Goal: Use online tool/utility: Use online tool/utility

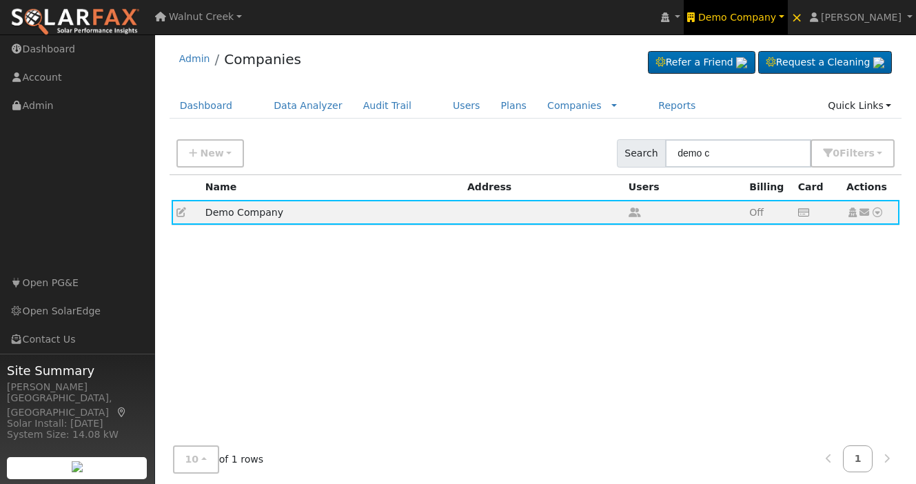
click at [773, 22] on span "Demo Company" at bounding box center [737, 17] width 78 height 11
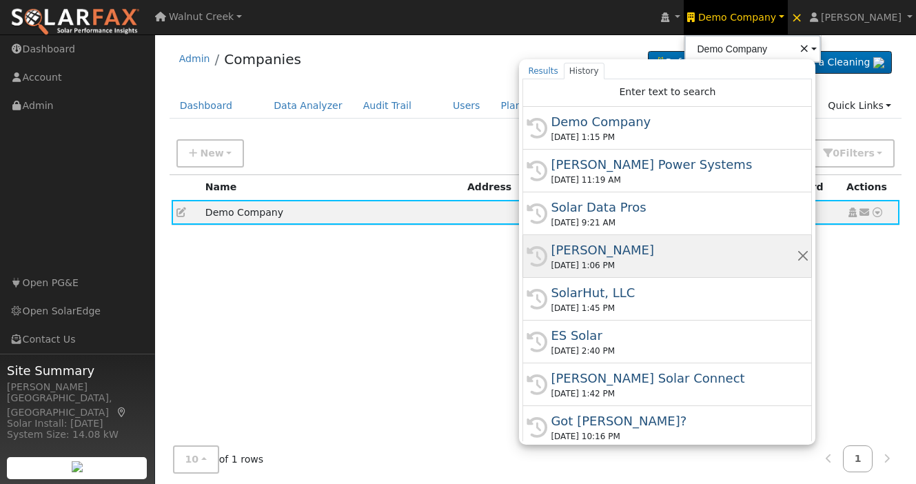
click at [714, 255] on div "[PERSON_NAME]" at bounding box center [673, 250] width 245 height 19
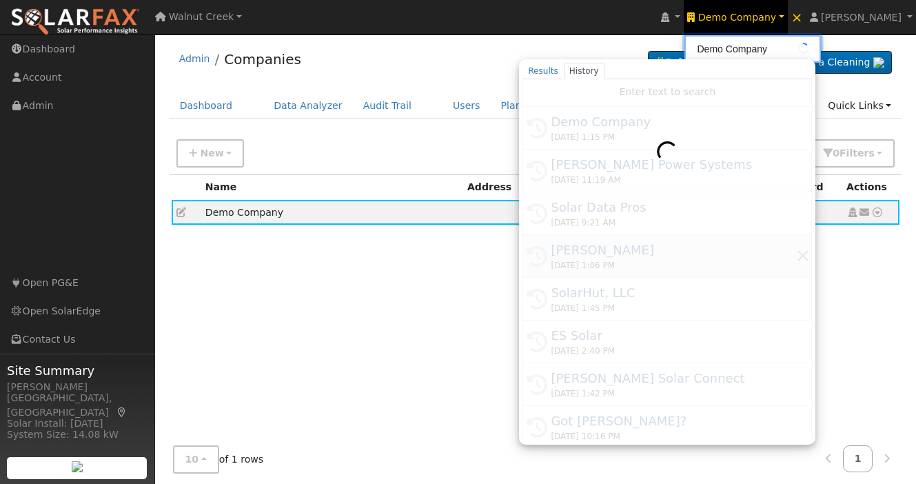
type input "[PERSON_NAME]"
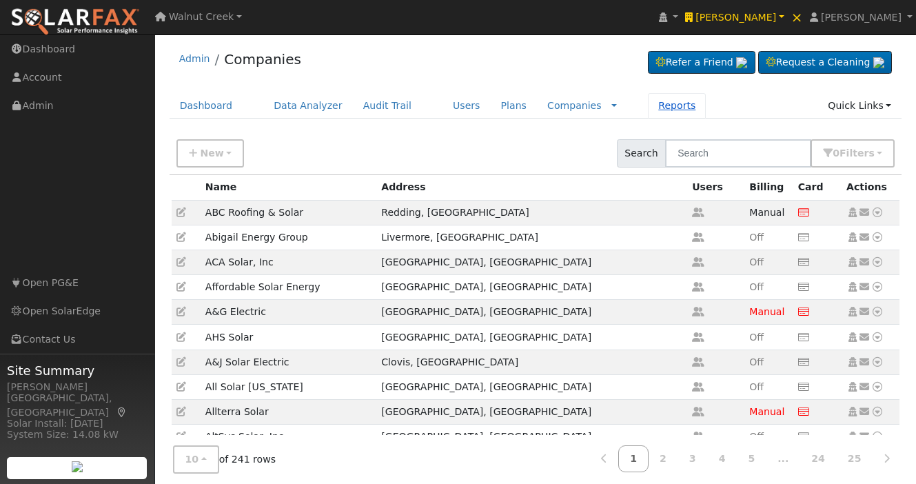
click at [649, 108] on link "Reports" at bounding box center [677, 106] width 58 height 26
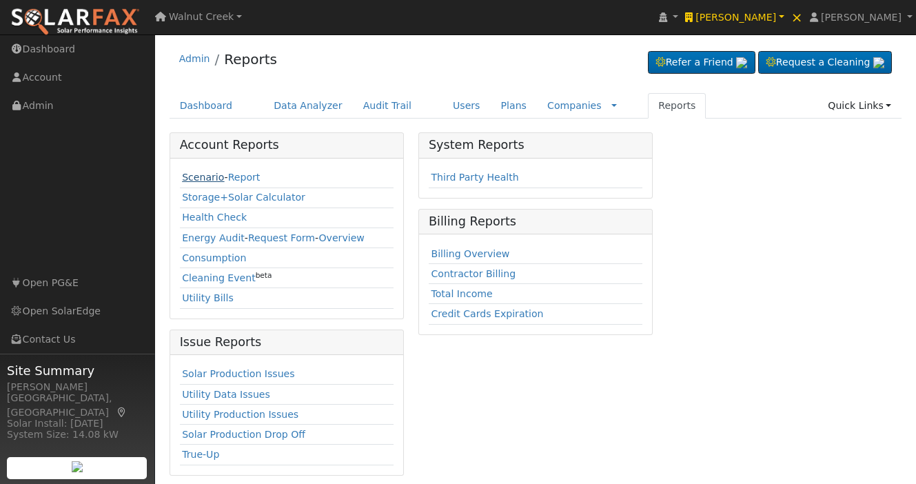
click at [196, 179] on link "Scenario" at bounding box center [203, 177] width 42 height 11
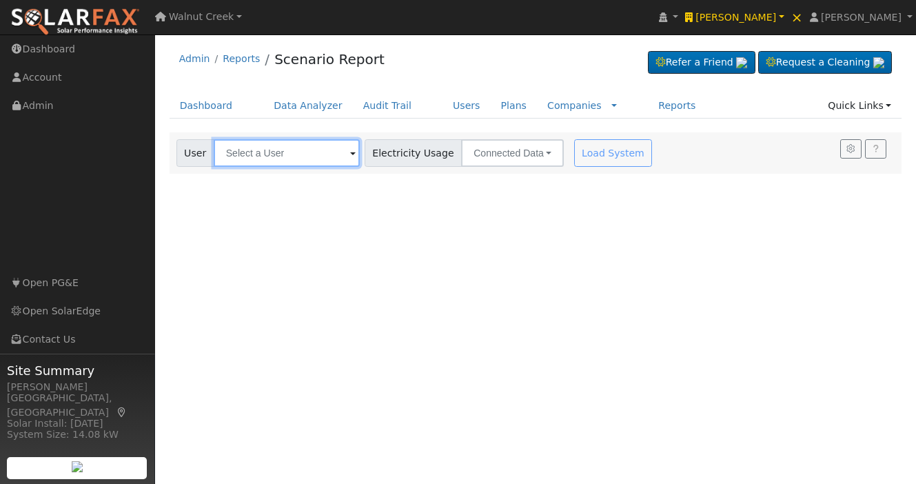
click at [288, 153] on input "text" at bounding box center [287, 153] width 146 height 28
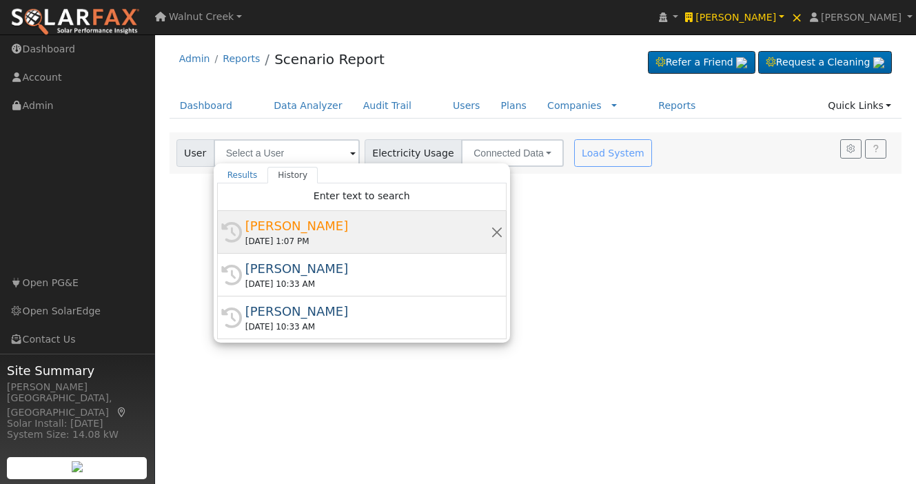
click at [353, 220] on div "[PERSON_NAME]" at bounding box center [367, 225] width 245 height 19
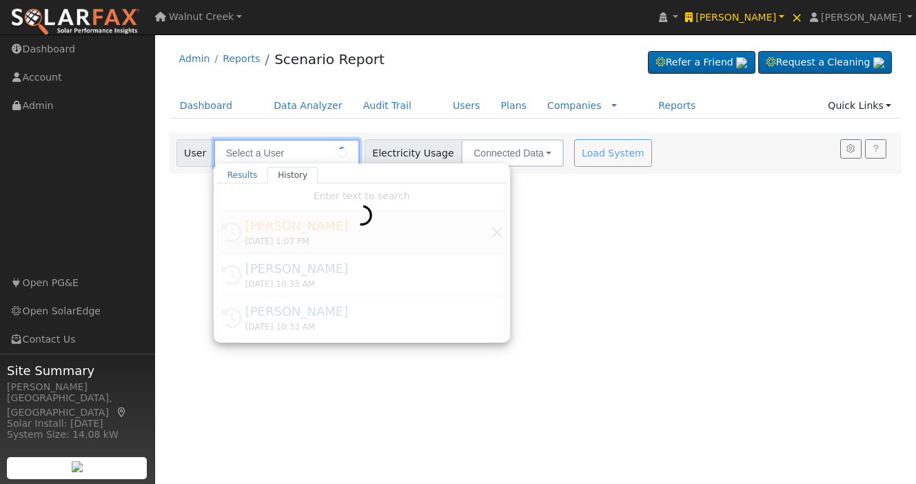
type input "[PERSON_NAME]"
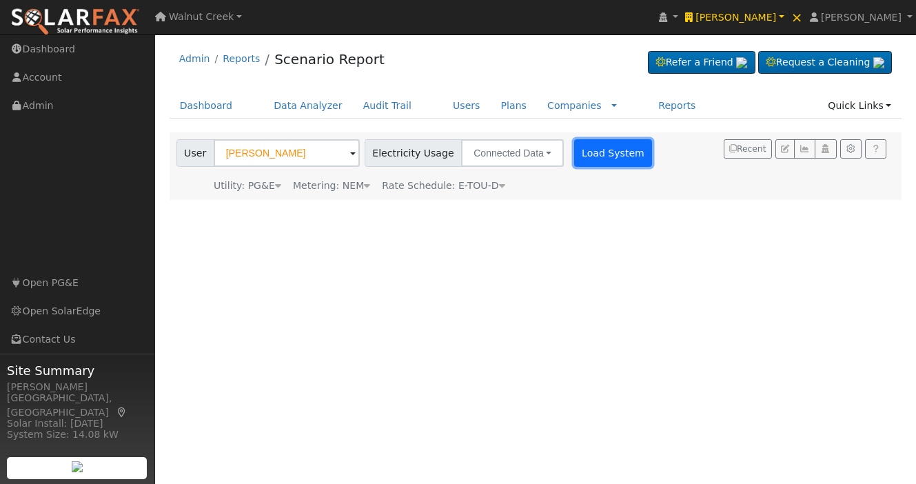
click at [574, 156] on button "Load System" at bounding box center [613, 153] width 79 height 28
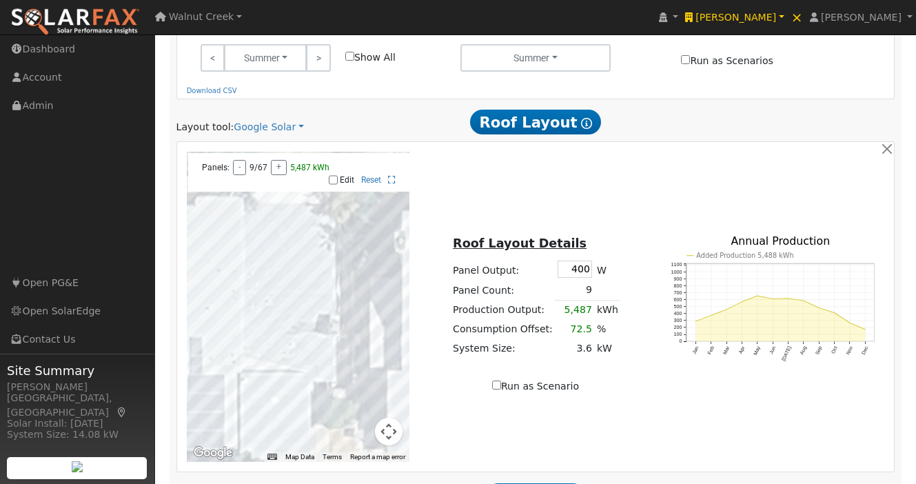
scroll to position [658, 0]
click at [270, 119] on link "Google Solar" at bounding box center [269, 126] width 70 height 14
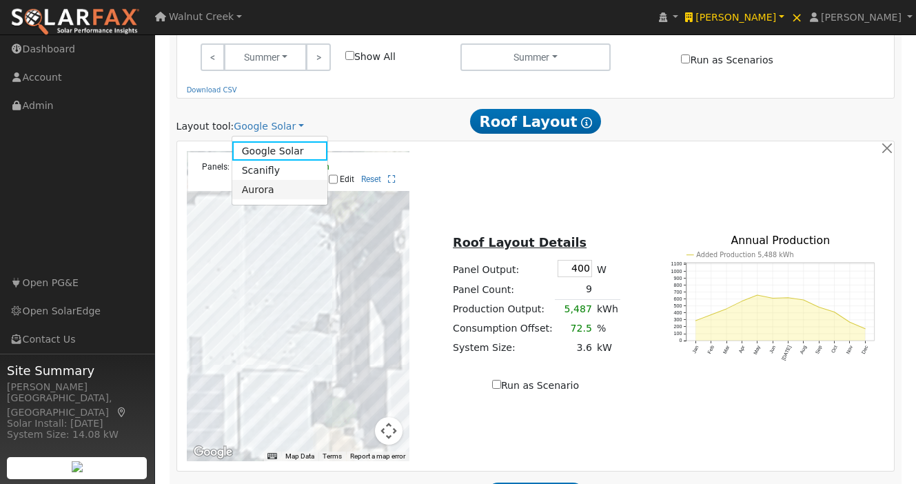
click at [279, 180] on link "Aurora" at bounding box center [280, 189] width 96 height 19
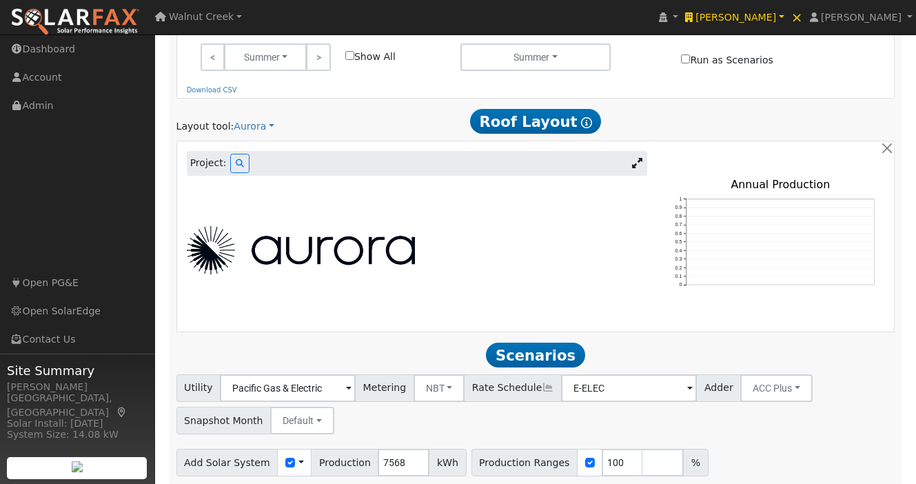
scroll to position [587, 0]
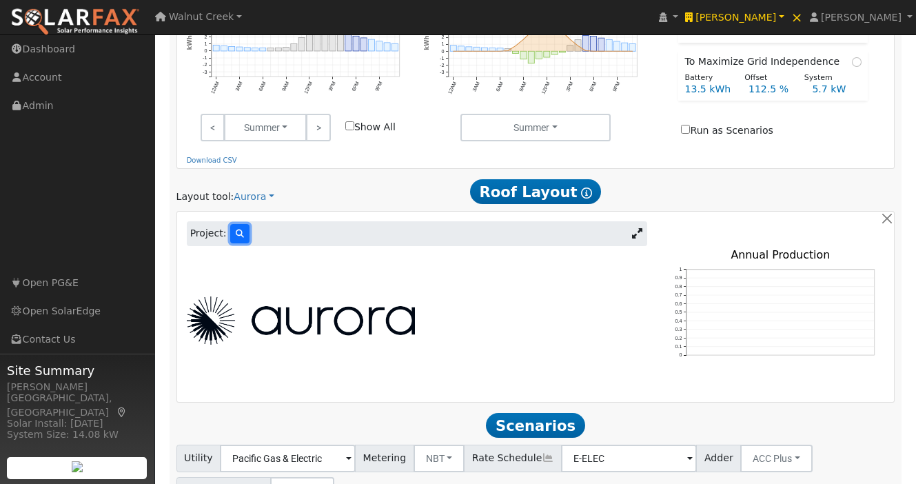
click at [236, 230] on icon at bounding box center [240, 234] width 8 height 8
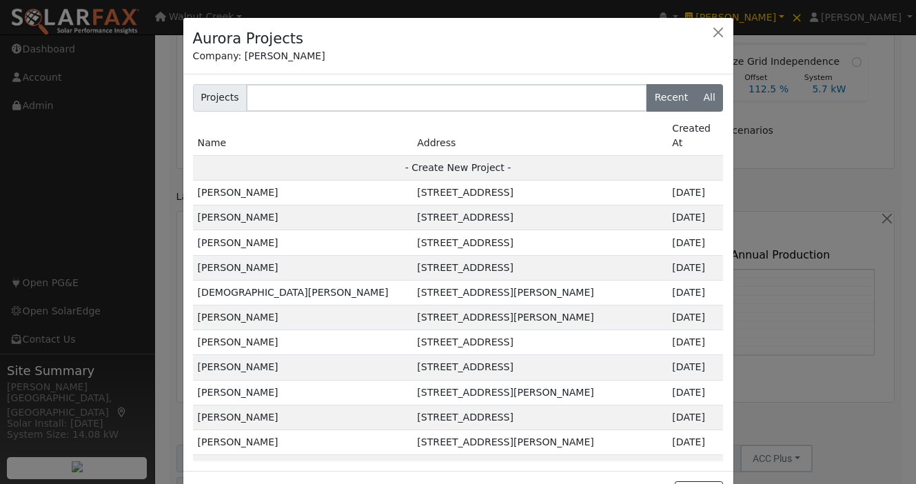
click at [714, 99] on label "All" at bounding box center [710, 98] width 28 height 28
click at [201, 93] on input "All" at bounding box center [196, 88] width 9 height 9
radio input "true"
radio input "false"
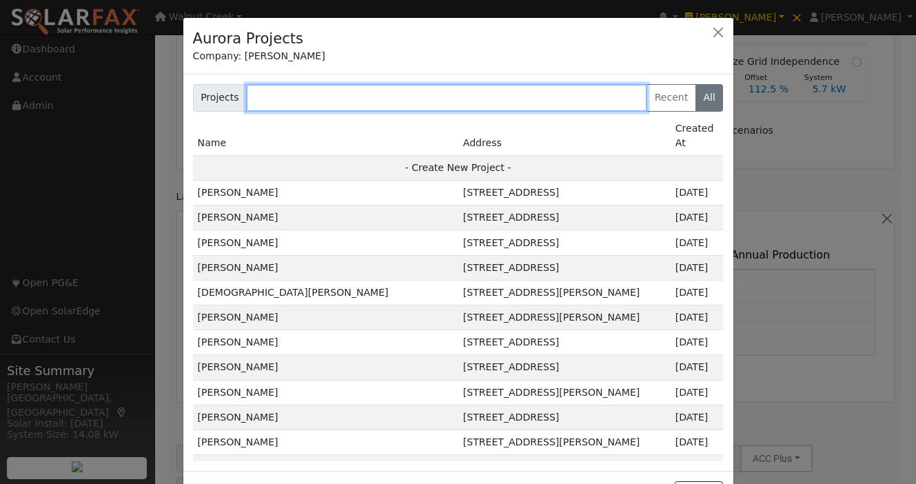
click at [523, 92] on input "text" at bounding box center [446, 98] width 401 height 28
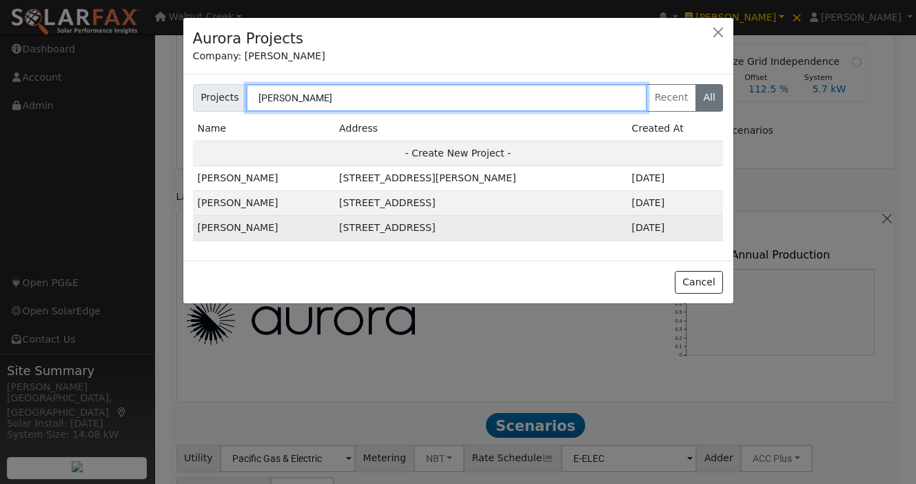
type input "[PERSON_NAME]"
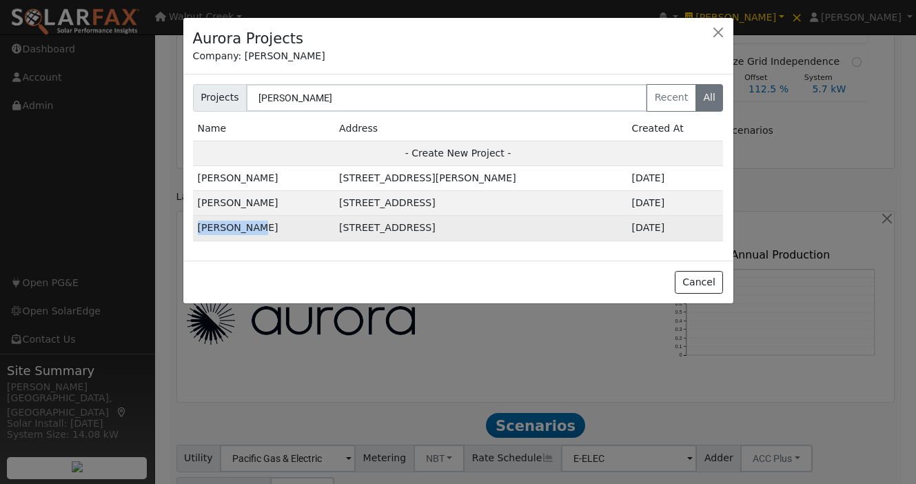
copy td "[PERSON_NAME]"
drag, startPoint x: 256, startPoint y: 226, endPoint x: 195, endPoint y: 226, distance: 60.7
click at [195, 226] on td "[PERSON_NAME]" at bounding box center [264, 228] width 142 height 25
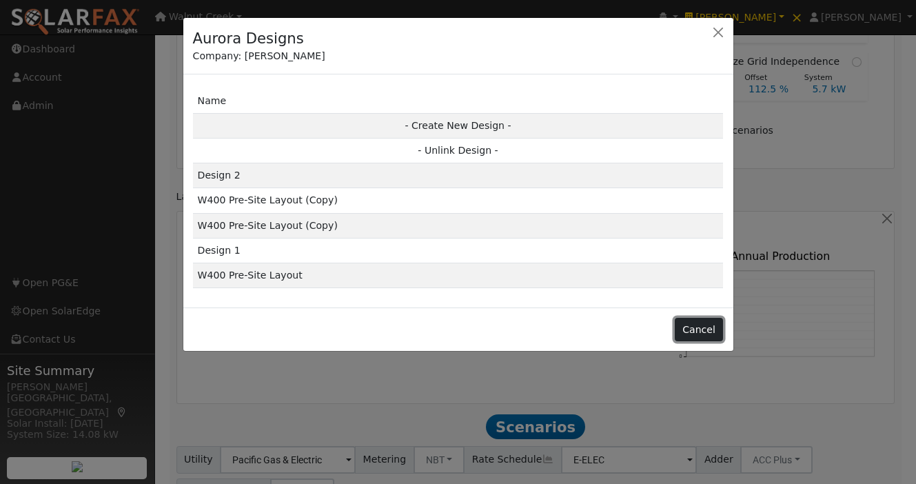
click at [694, 322] on button "Cancel" at bounding box center [699, 329] width 49 height 23
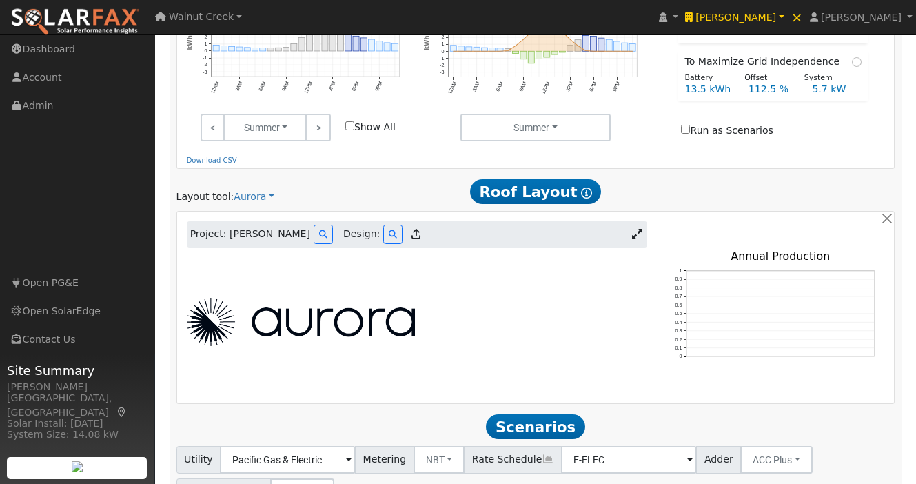
click at [281, 227] on span "Project: [PERSON_NAME]" at bounding box center [250, 234] width 120 height 14
click at [319, 230] on icon at bounding box center [323, 234] width 8 height 8
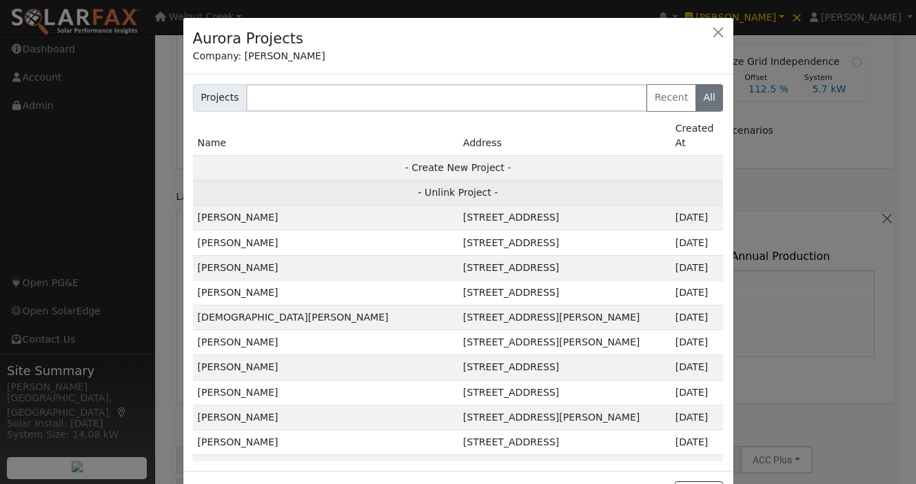
click at [463, 182] on td "- Unlink Project -" at bounding box center [458, 193] width 531 height 25
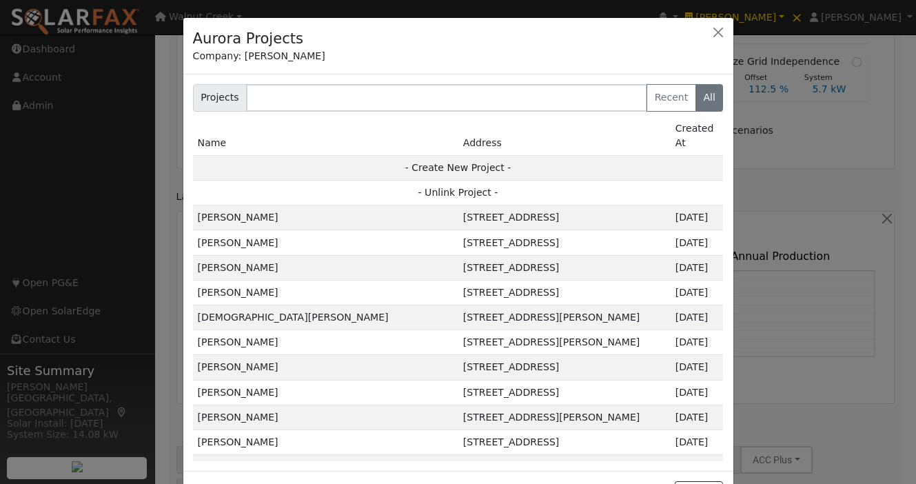
type input "0"
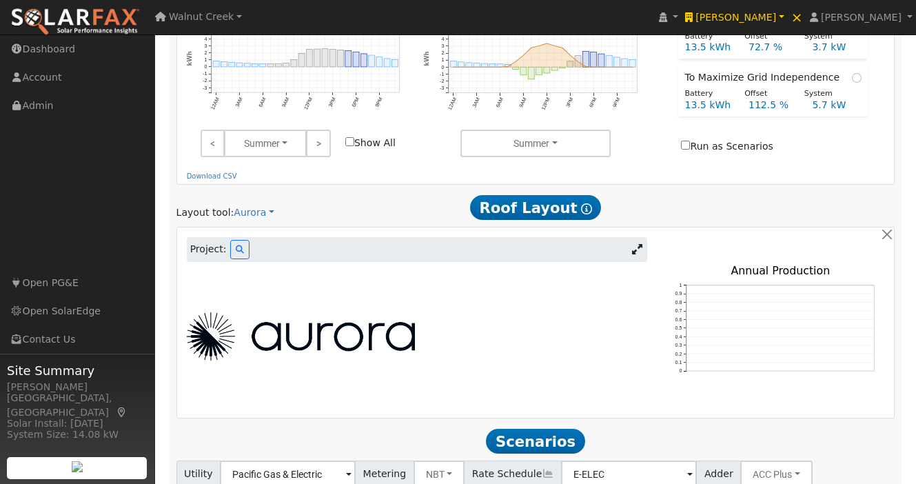
scroll to position [587, 0]
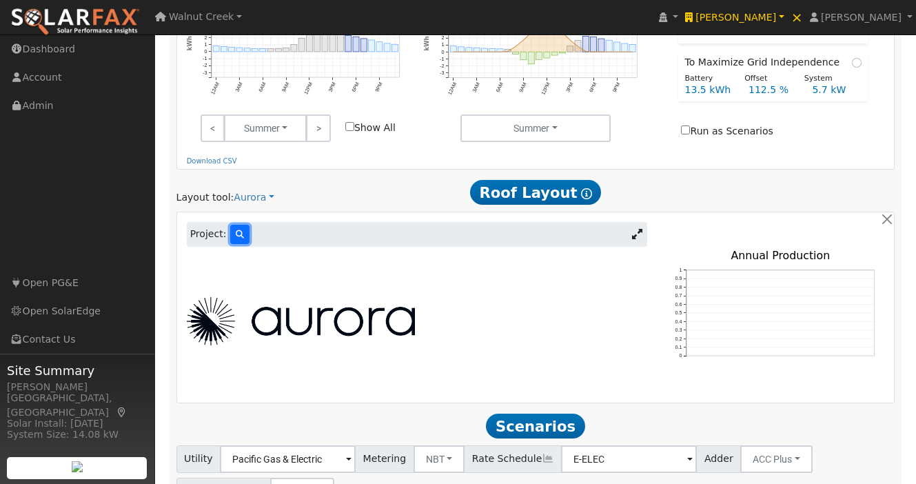
click at [239, 230] on icon at bounding box center [240, 234] width 8 height 8
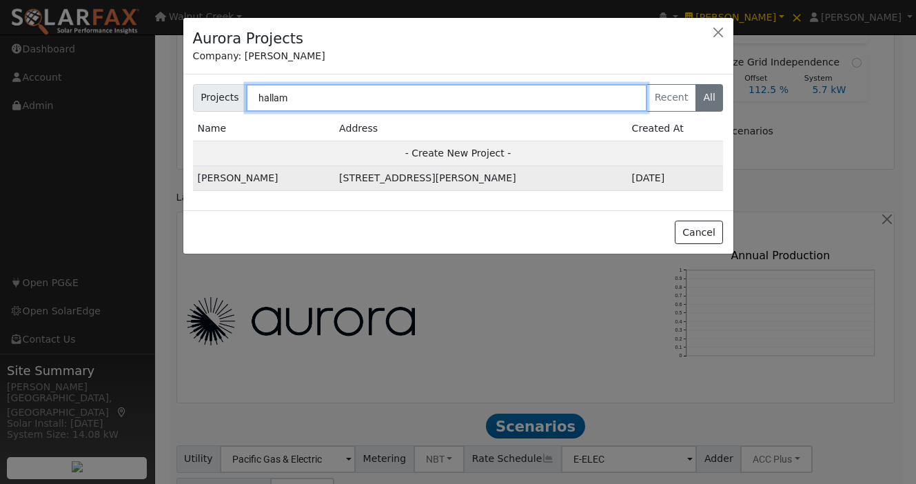
type input "hallam"
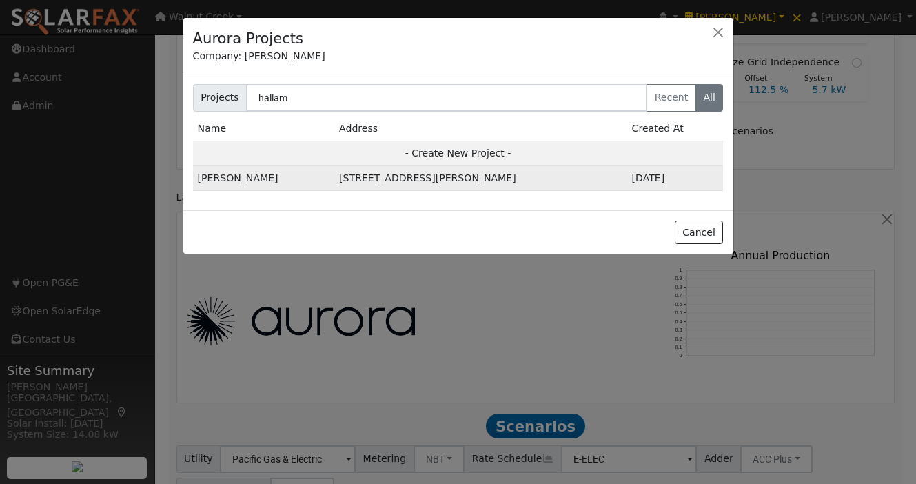
click at [381, 174] on td "[STREET_ADDRESS][PERSON_NAME]" at bounding box center [480, 178] width 292 height 25
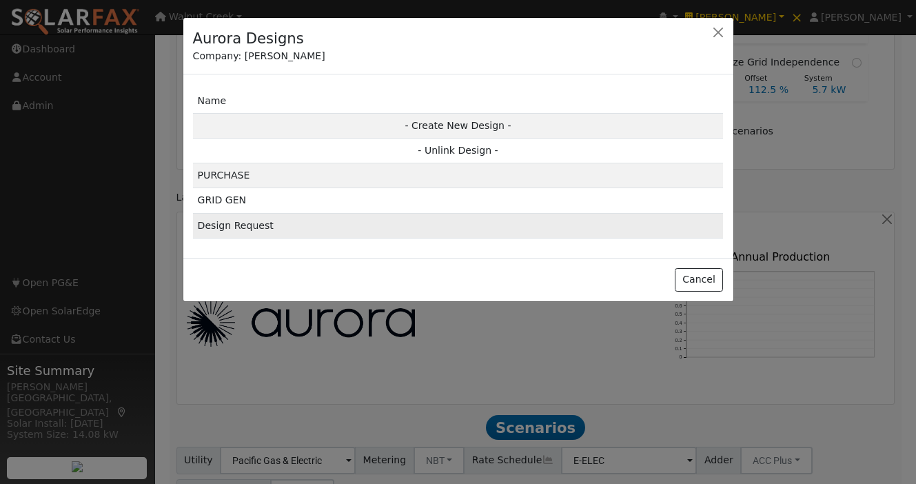
click at [341, 221] on td "Design Request" at bounding box center [458, 225] width 531 height 25
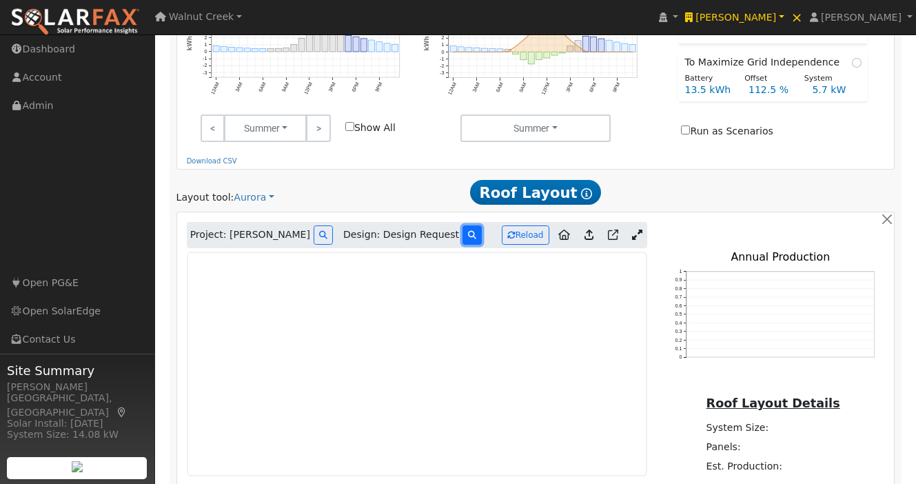
click at [468, 231] on icon at bounding box center [472, 235] width 8 height 8
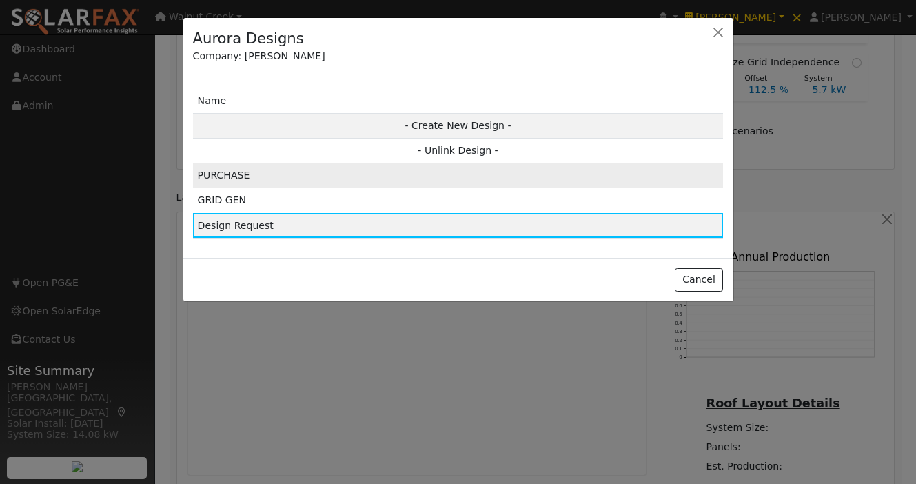
click at [348, 179] on td "PURCHASE" at bounding box center [458, 175] width 531 height 25
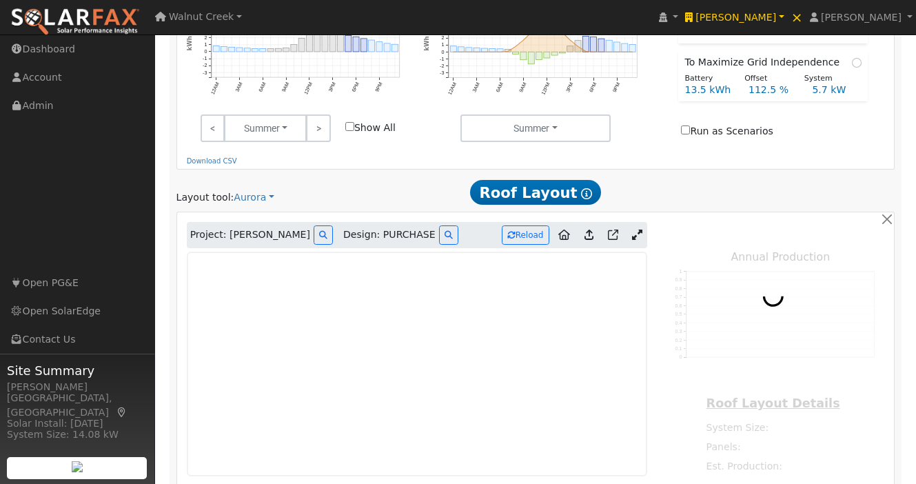
type input "12320"
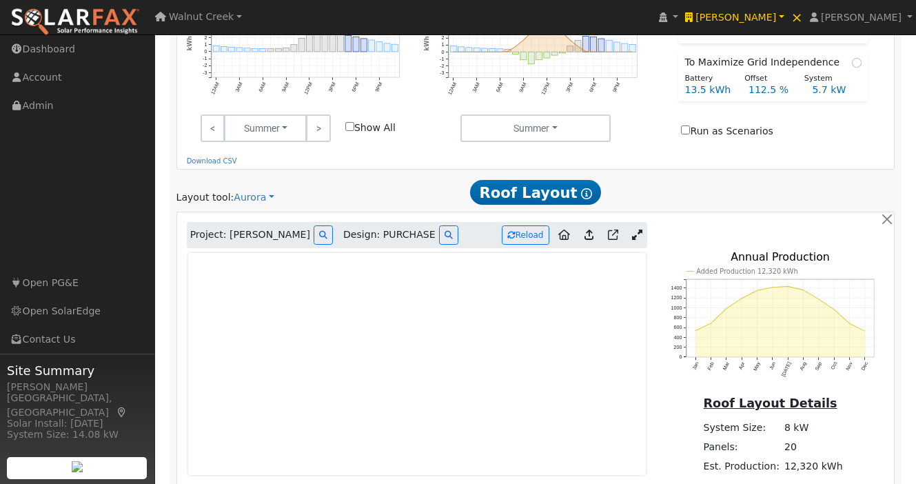
click at [662, 319] on icon "Added Production 12,320 kWh Jan Feb Mar Apr May Jun [DATE] Aug Sep Oct Nov Dec …" at bounding box center [773, 327] width 223 height 150
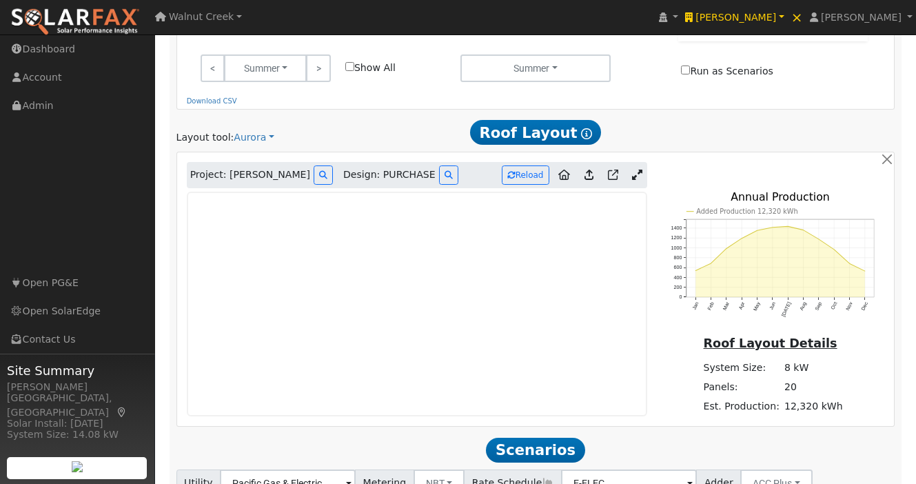
scroll to position [630, 0]
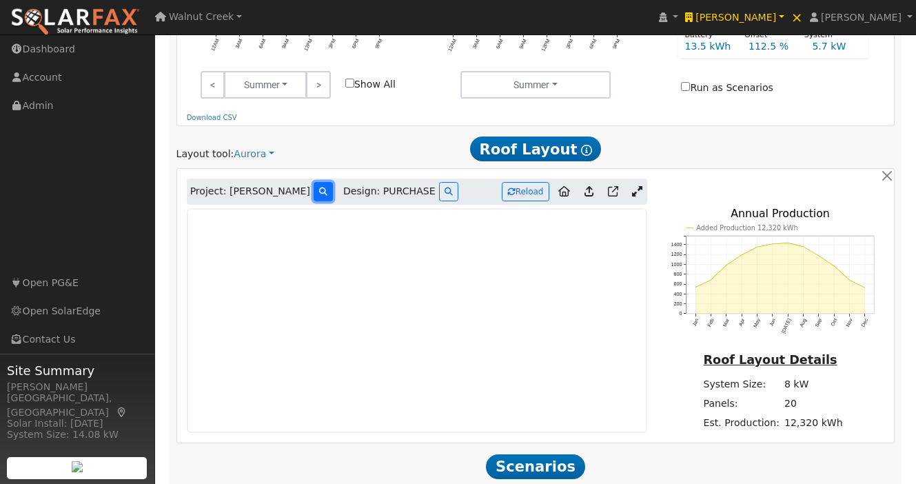
click at [319, 188] on icon at bounding box center [323, 192] width 8 height 8
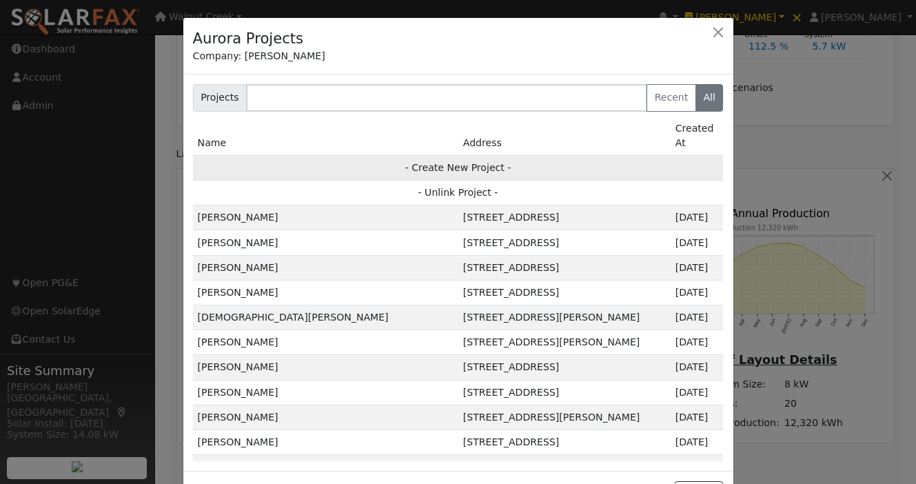
click at [572, 155] on td "- Create New Project -" at bounding box center [458, 167] width 531 height 25
type input "[PERSON_NAME]"
type input "[STREET_ADDRESS]"
type input "Lincoln"
type input "CA"
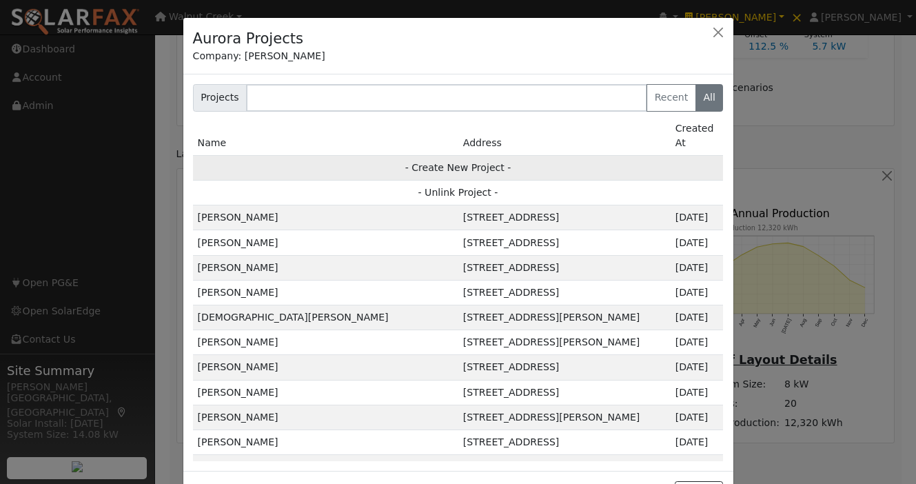
type input "95648"
type input "Design"
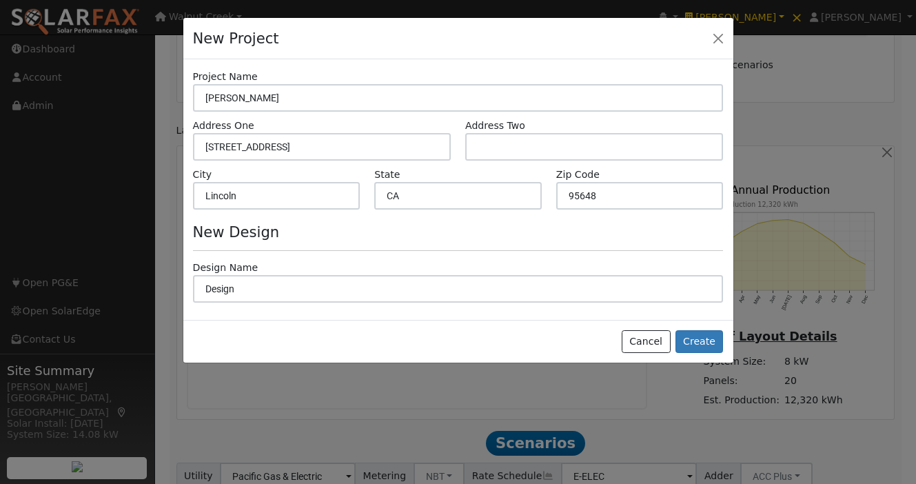
scroll to position [607, 0]
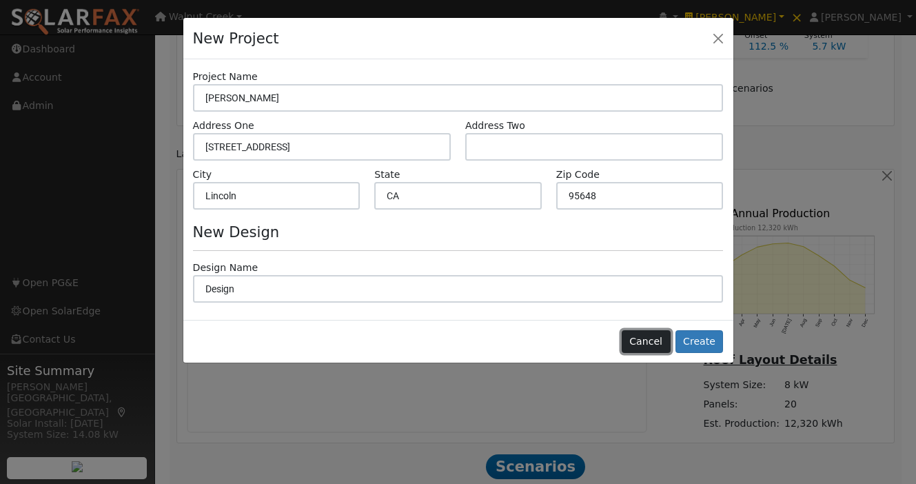
click at [651, 337] on button "Cancel" at bounding box center [646, 341] width 49 height 23
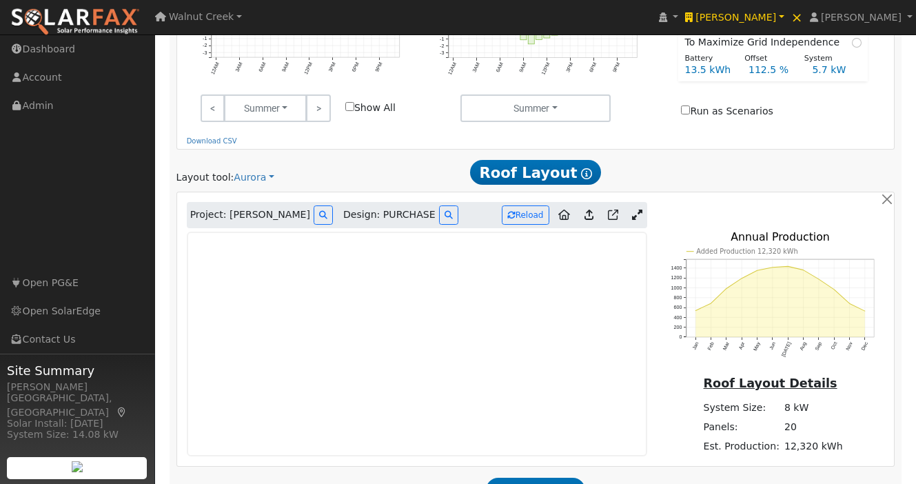
scroll to position [630, 0]
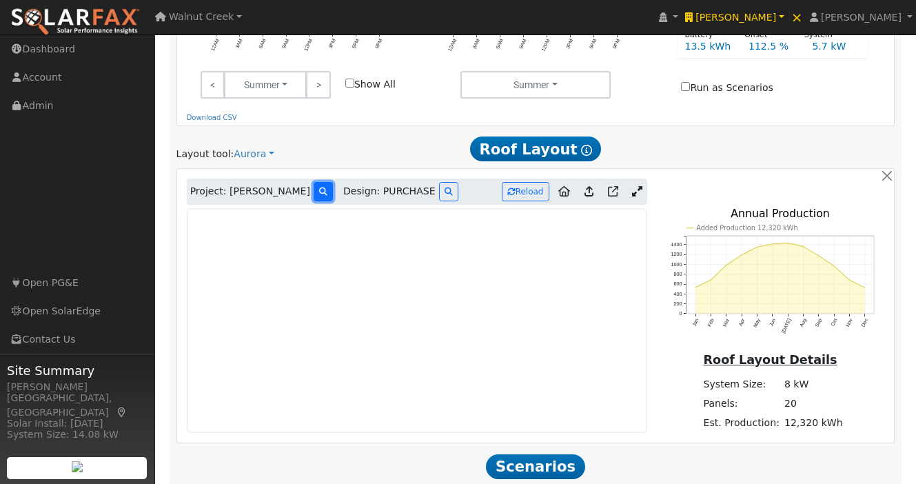
click at [314, 182] on button at bounding box center [323, 191] width 19 height 19
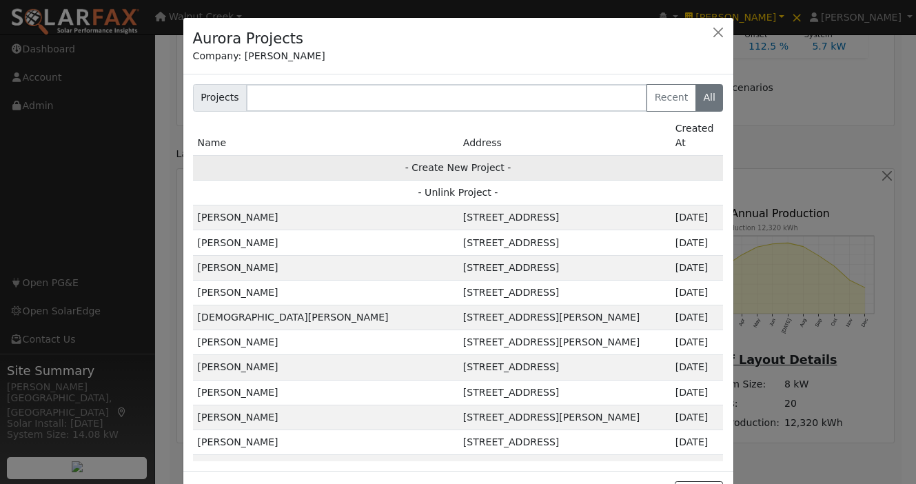
click at [288, 164] on td "- Create New Project -" at bounding box center [458, 167] width 531 height 25
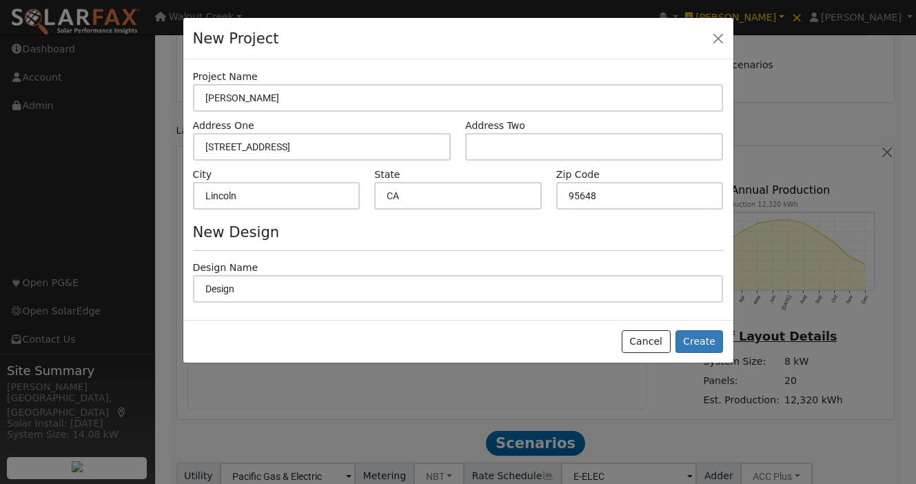
scroll to position [607, 0]
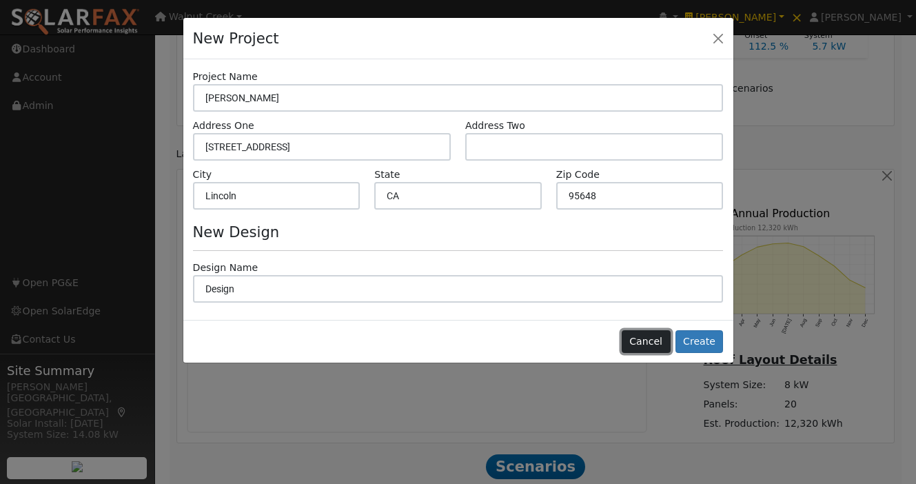
click at [644, 332] on button "Cancel" at bounding box center [646, 341] width 49 height 23
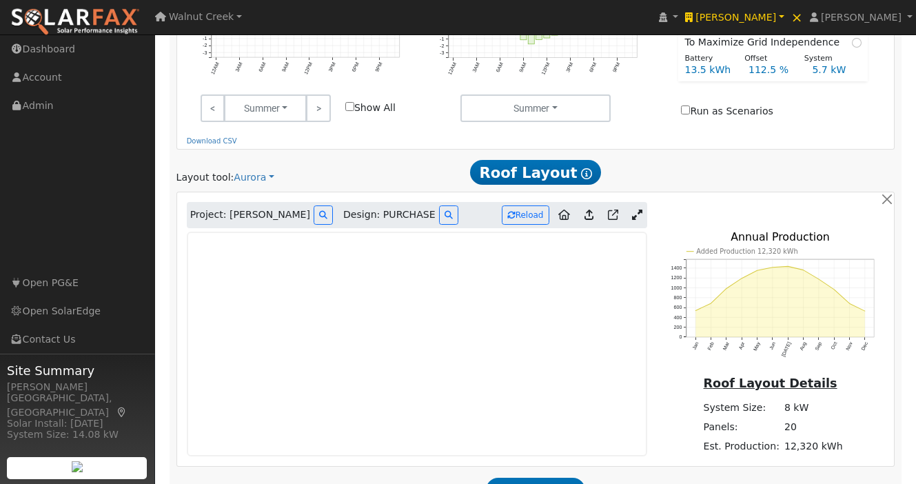
scroll to position [630, 0]
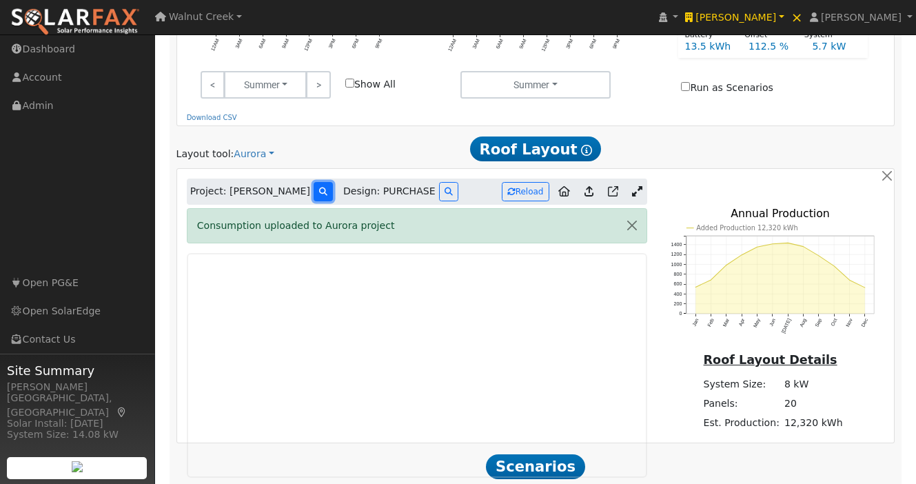
click at [319, 188] on icon at bounding box center [323, 192] width 8 height 8
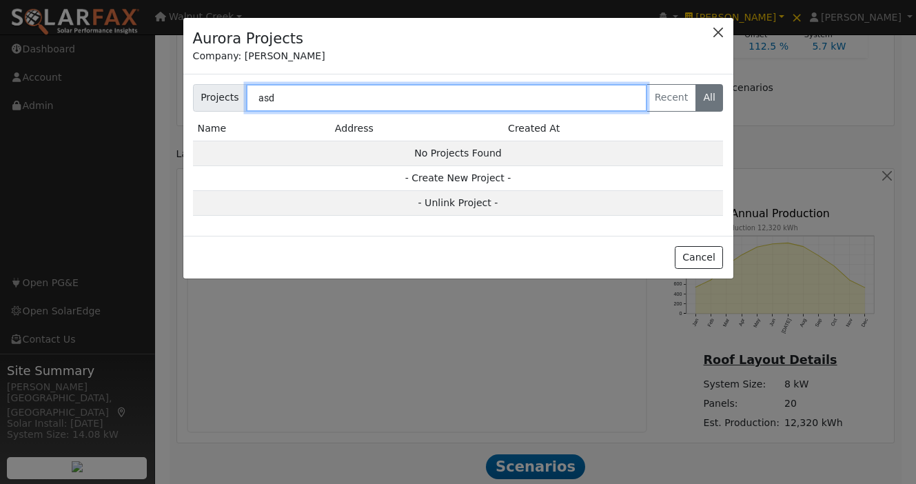
type input "asd"
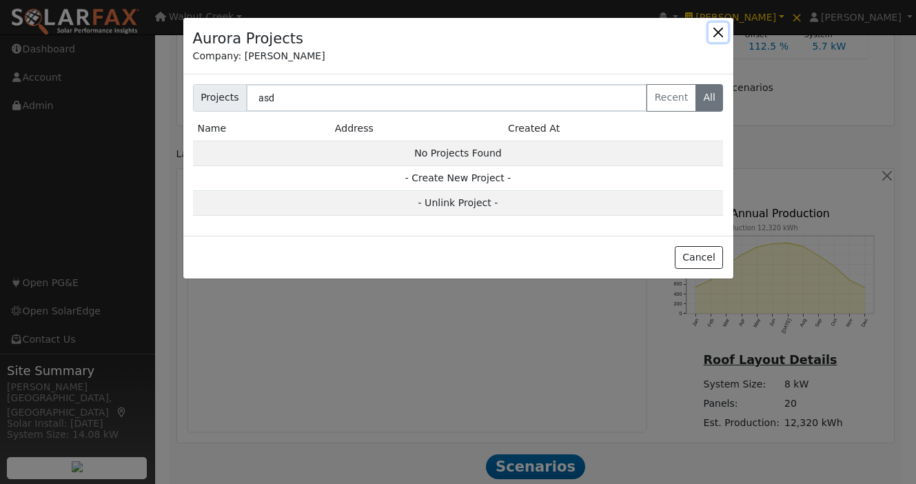
click at [720, 26] on button "button" at bounding box center [718, 32] width 19 height 19
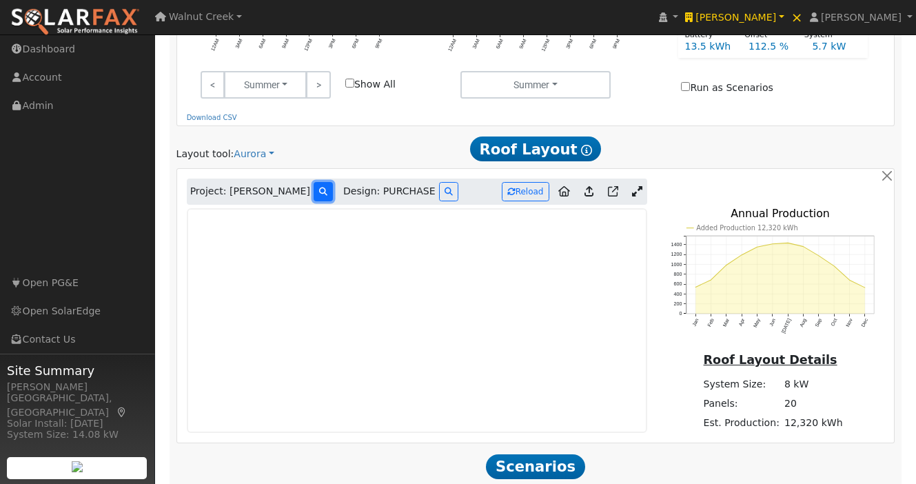
click at [319, 188] on icon at bounding box center [323, 192] width 8 height 8
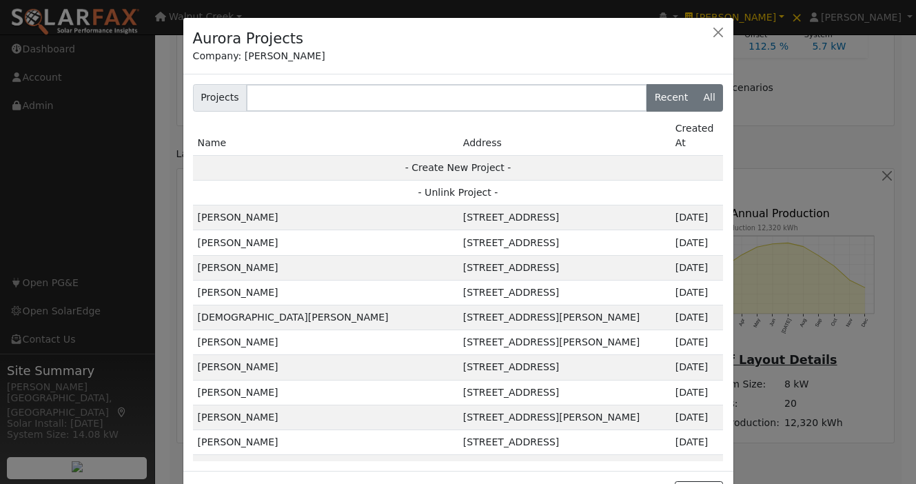
click at [677, 105] on label "Recent" at bounding box center [672, 98] width 50 height 28
click at [201, 93] on input "Recent" at bounding box center [196, 88] width 9 height 9
radio input "true"
radio input "false"
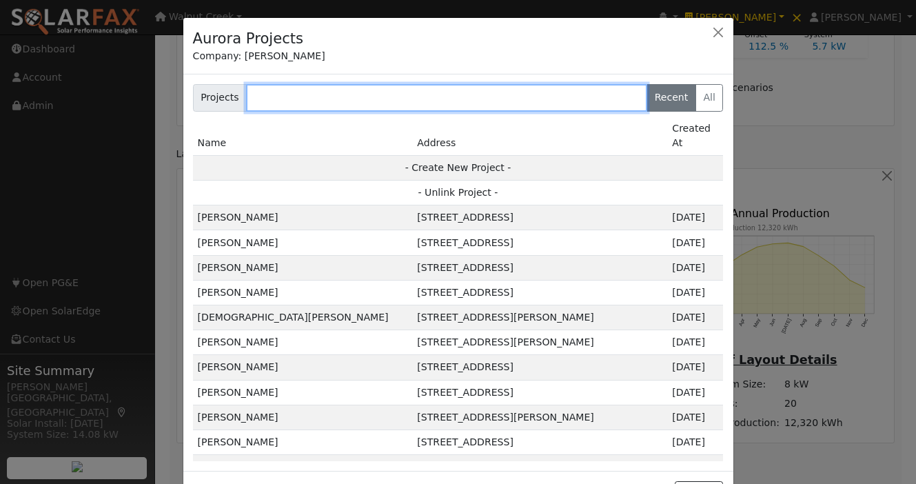
click at [435, 104] on input "text" at bounding box center [446, 98] width 401 height 28
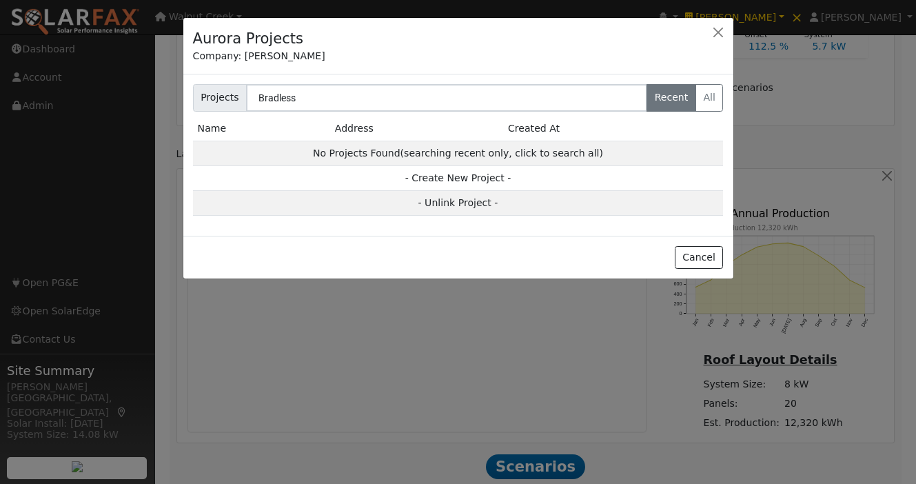
click at [514, 65] on div "Aurora Projects Company: [PERSON_NAME]" at bounding box center [458, 46] width 550 height 57
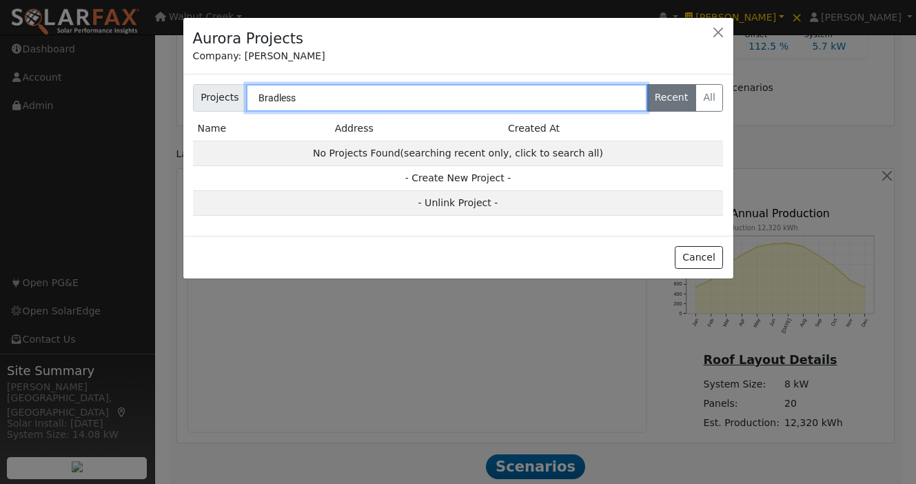
click at [435, 94] on input "Bradless" at bounding box center [446, 98] width 401 height 28
type input "[PERSON_NAME]"
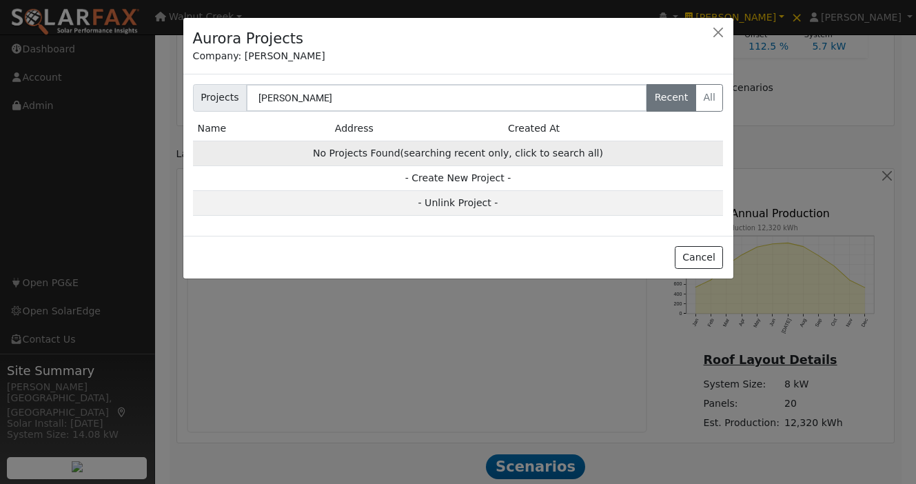
click at [572, 156] on span "(searching recent only, click to search all)" at bounding box center [502, 153] width 203 height 11
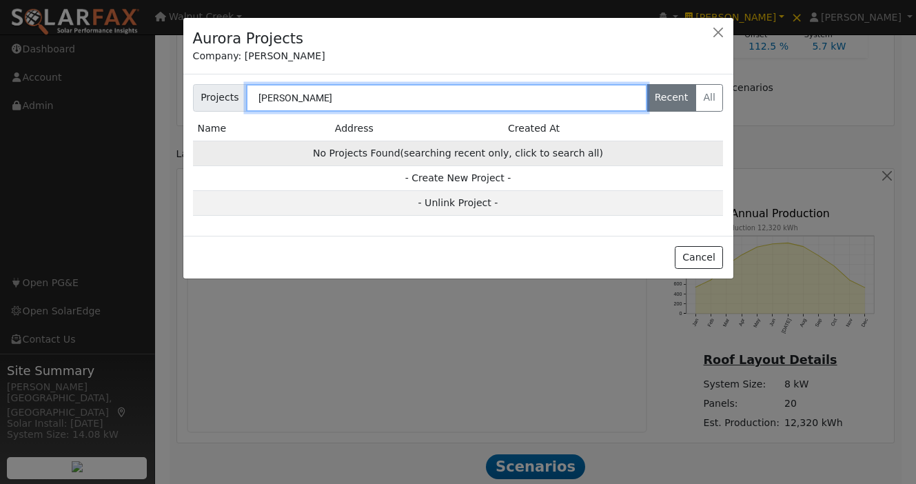
radio input "false"
radio input "true"
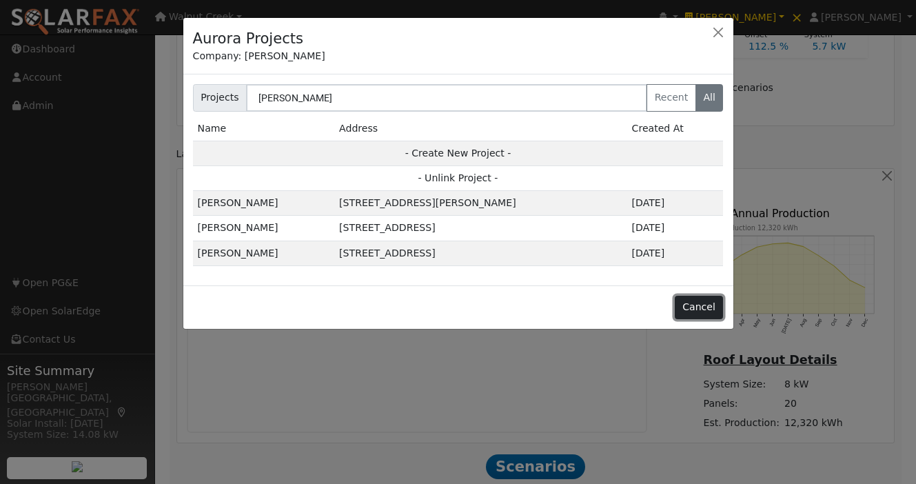
click at [708, 312] on button "Cancel" at bounding box center [699, 307] width 49 height 23
